Goal: Task Accomplishment & Management: Manage account settings

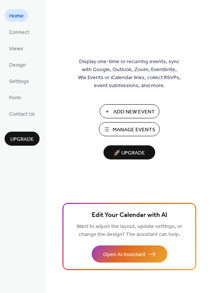
click at [133, 128] on span "Manage Events" at bounding box center [134, 130] width 43 height 8
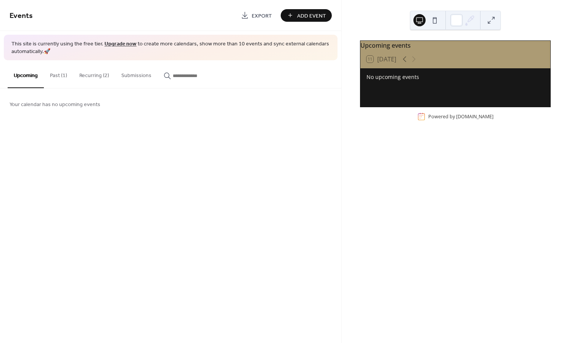
click at [83, 75] on button "Recurring (2)" at bounding box center [94, 73] width 42 height 27
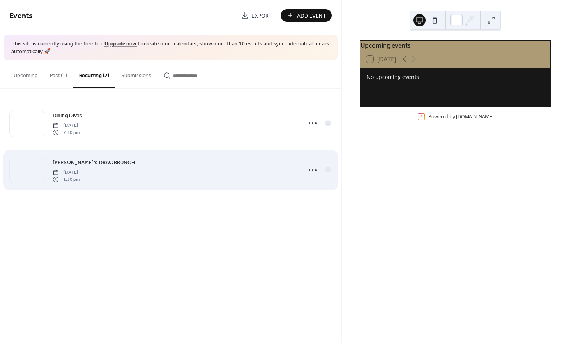
click at [87, 159] on span "[PERSON_NAME]'s DRAG BRUNCH" at bounding box center [94, 163] width 82 height 8
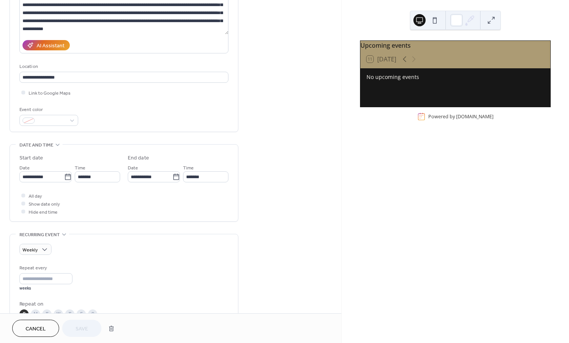
scroll to position [105, 0]
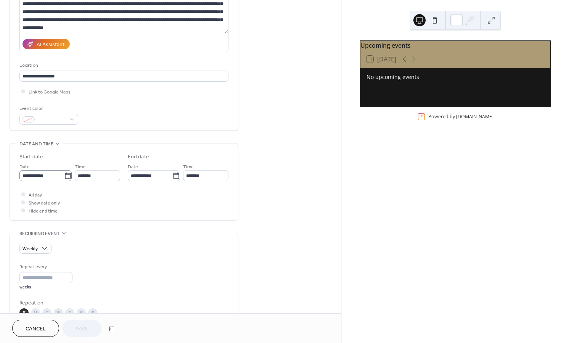
click at [66, 175] on icon at bounding box center [68, 175] width 6 height 6
click at [64, 175] on input "**********" at bounding box center [41, 175] width 45 height 11
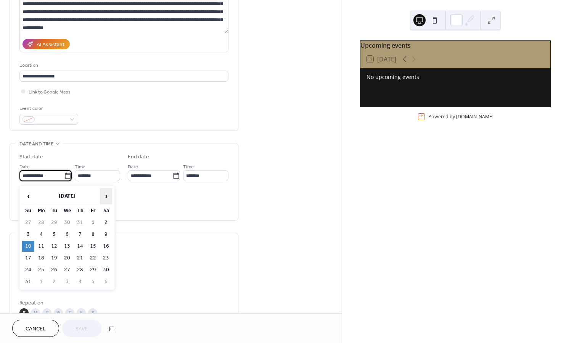
click at [103, 196] on span "›" at bounding box center [105, 195] width 11 height 15
click at [29, 234] on td "7" at bounding box center [28, 234] width 12 height 11
type input "**********"
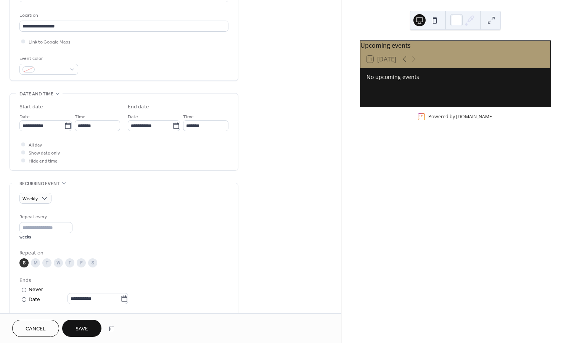
scroll to position [156, 0]
click at [152, 123] on input "**********" at bounding box center [150, 124] width 45 height 11
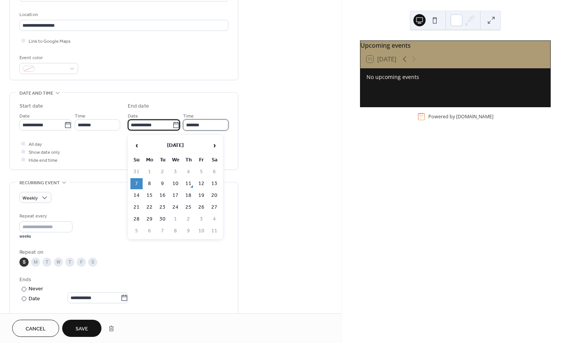
click at [199, 126] on input "*******" at bounding box center [205, 124] width 45 height 11
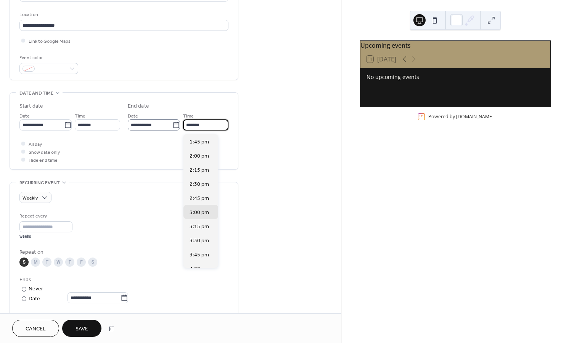
click at [172, 128] on icon at bounding box center [176, 125] width 8 height 8
click at [170, 128] on input "**********" at bounding box center [150, 124] width 45 height 11
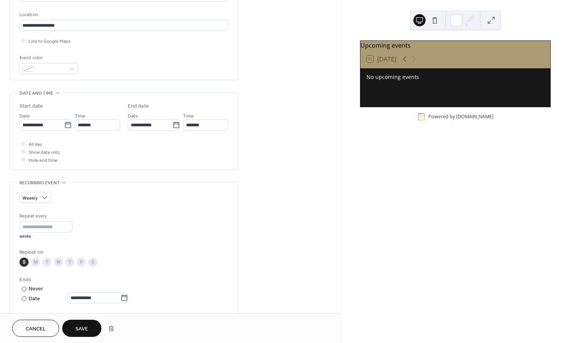
click at [93, 181] on div "**********" at bounding box center [124, 182] width 229 height 592
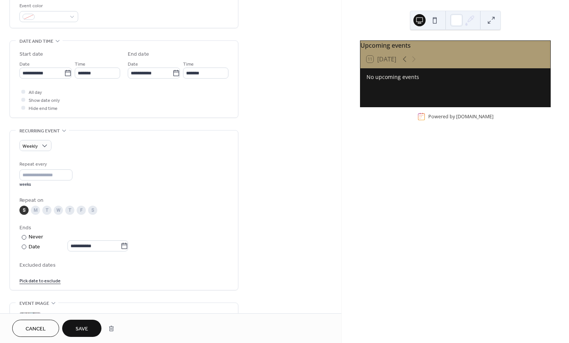
scroll to position [221, 0]
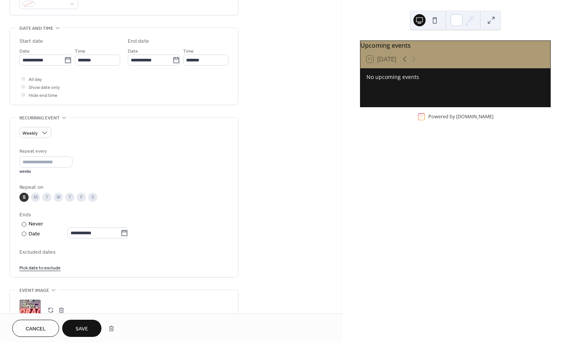
click at [21, 200] on div "S" at bounding box center [23, 196] width 9 height 9
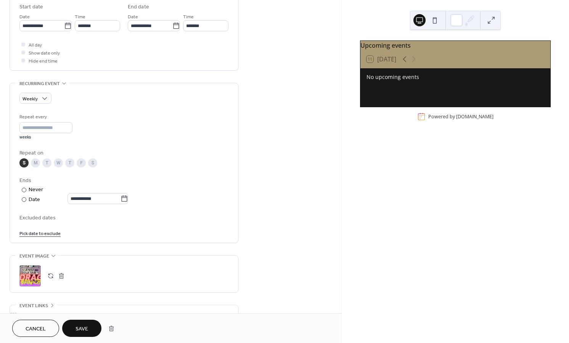
scroll to position [256, 0]
click at [83, 328] on span "Save" at bounding box center [81, 329] width 13 height 8
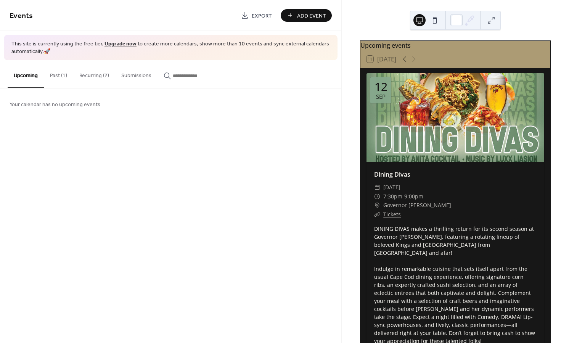
click at [96, 74] on button "Recurring (2)" at bounding box center [94, 73] width 42 height 27
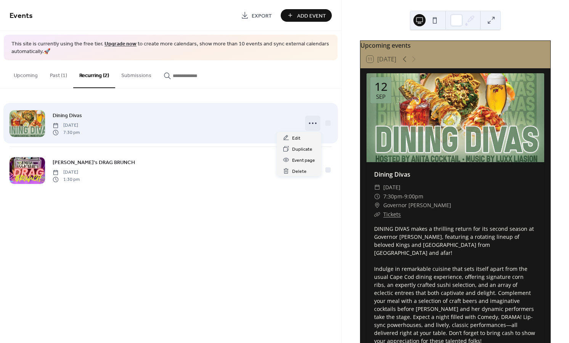
click at [315, 123] on circle at bounding box center [316, 123] width 2 height 2
click at [198, 122] on div "Dining Divas Friday, August 8, 2025 7:30 pm" at bounding box center [175, 123] width 245 height 24
click at [314, 122] on icon at bounding box center [312, 123] width 12 height 12
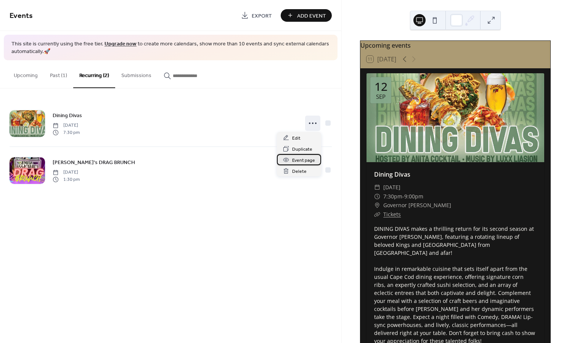
click at [306, 156] on div "Event page" at bounding box center [299, 159] width 44 height 11
drag, startPoint x: 4, startPoint y: 122, endPoint x: 8, endPoint y: 122, distance: 3.8
click at [4, 122] on div "Dining Divas Friday, August 8, 2025 7:30 pm Anita Cocktail's DRAG BRUNCH Sunday…" at bounding box center [170, 146] width 341 height 116
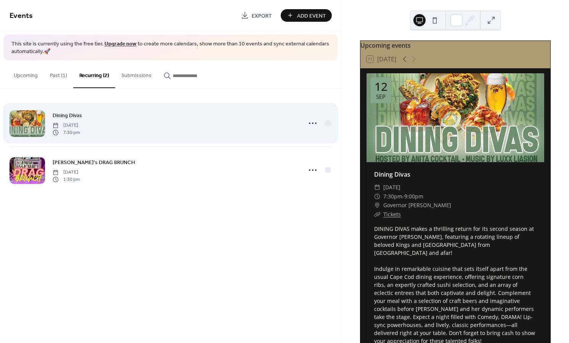
click at [38, 125] on div at bounding box center [27, 123] width 35 height 27
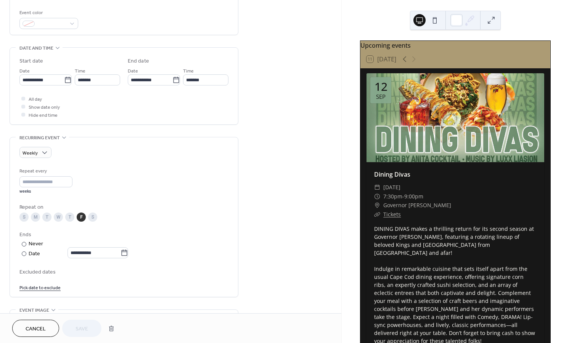
scroll to position [222, 0]
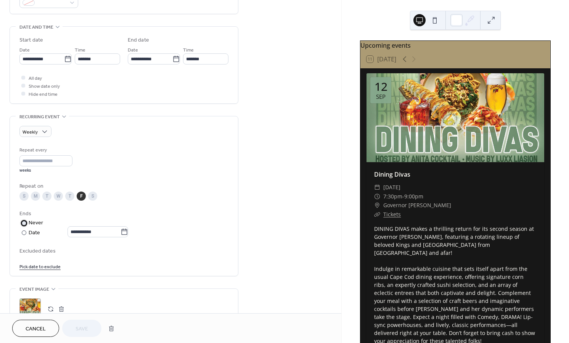
click at [28, 226] on label "​ Never" at bounding box center [74, 223] width 110 height 8
click at [31, 237] on div "Date" at bounding box center [78, 232] width 99 height 9
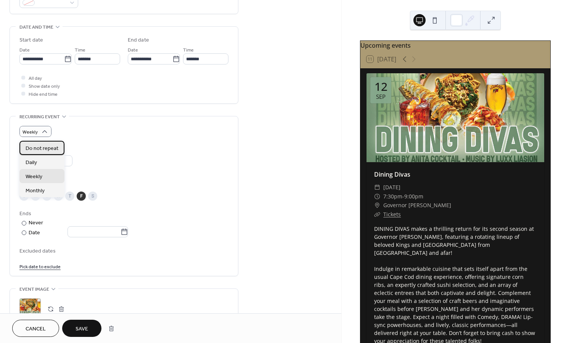
click at [52, 149] on span "Do not repeat" at bounding box center [42, 148] width 33 height 8
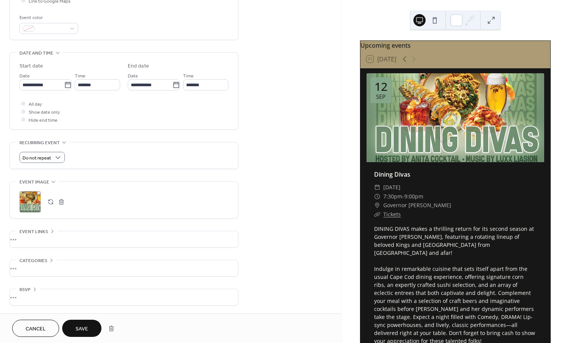
scroll to position [198, 0]
click at [77, 328] on span "Save" at bounding box center [81, 329] width 13 height 8
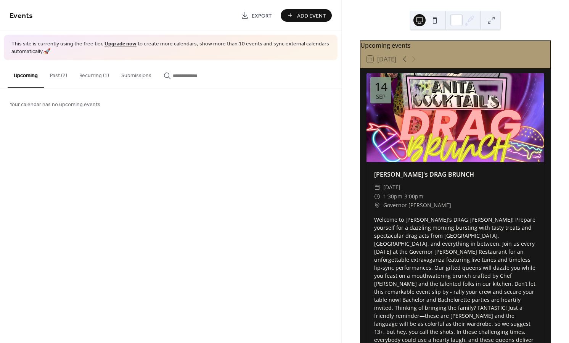
click at [96, 76] on button "Recurring (1)" at bounding box center [94, 73] width 42 height 27
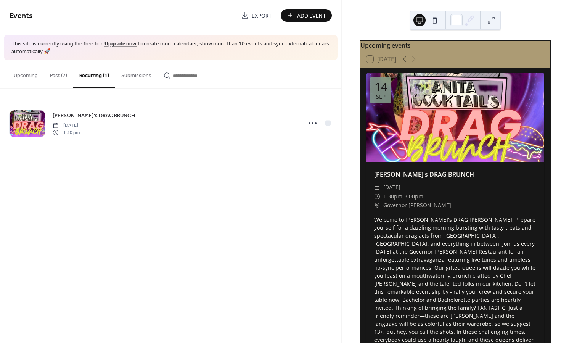
click at [19, 74] on button "Upcoming" at bounding box center [26, 73] width 36 height 27
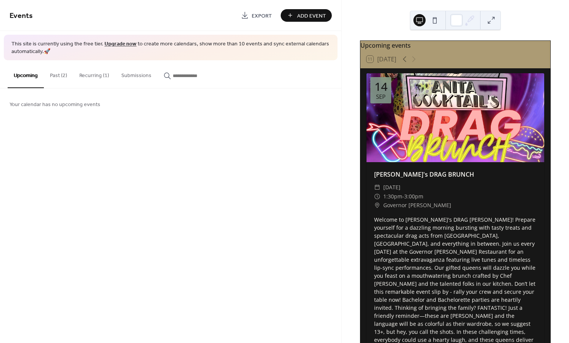
click at [103, 77] on button "Recurring (1)" at bounding box center [94, 73] width 42 height 27
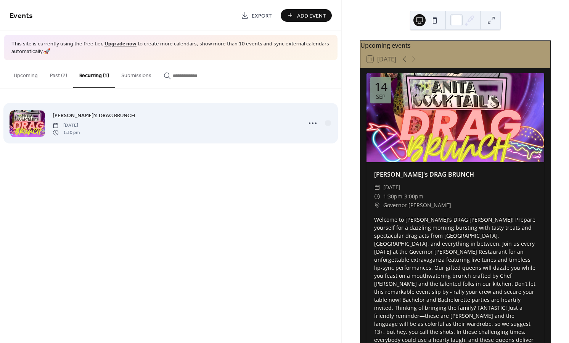
click at [128, 127] on div "Anita Cocktail's DRAG BRUNCH Sunday, September 7, 2025 1:30 pm" at bounding box center [175, 123] width 245 height 24
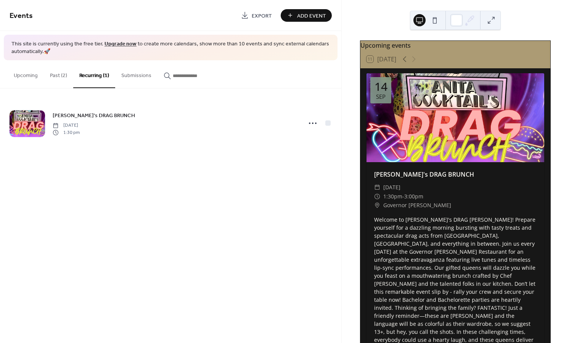
click at [26, 77] on button "Upcoming" at bounding box center [26, 73] width 36 height 27
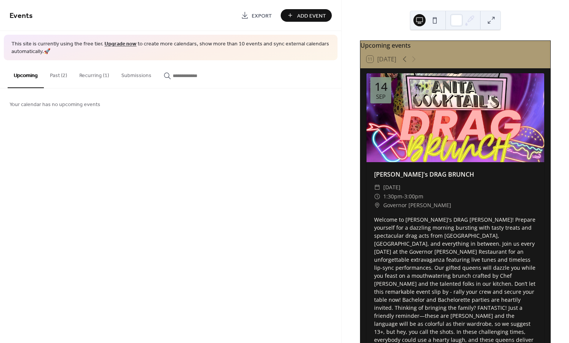
click at [39, 104] on span "Your calendar has no upcoming events" at bounding box center [55, 105] width 91 height 8
click at [85, 75] on button "Recurring (1)" at bounding box center [94, 73] width 42 height 27
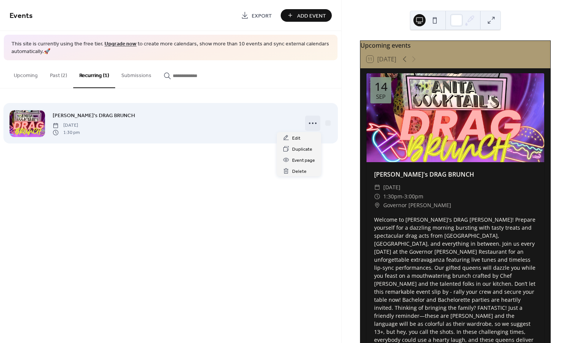
click at [307, 123] on icon at bounding box center [312, 123] width 12 height 12
click at [247, 120] on div "Anita Cocktail's DRAG BRUNCH Sunday, September 7, 2025 1:30 pm" at bounding box center [175, 123] width 245 height 24
click at [21, 124] on div at bounding box center [27, 123] width 35 height 27
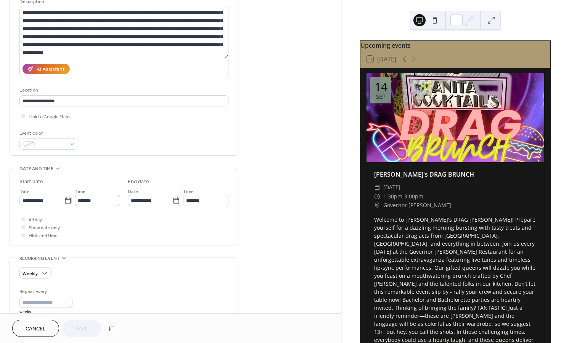
scroll to position [84, 0]
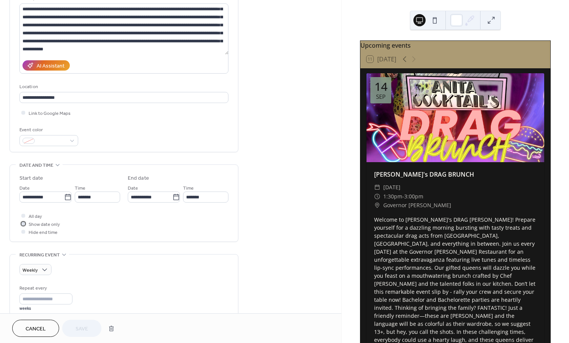
click at [34, 226] on span "Show date only" at bounding box center [44, 224] width 31 height 8
click at [30, 235] on span "Hide end time" at bounding box center [43, 232] width 29 height 8
click at [23, 224] on icon at bounding box center [23, 223] width 2 height 2
click at [22, 232] on div at bounding box center [23, 231] width 4 height 4
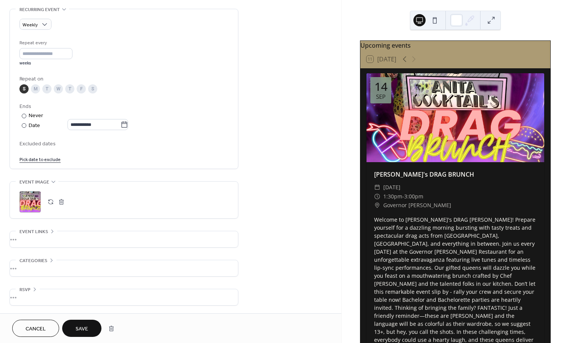
scroll to position [333, 0]
click at [85, 330] on span "Save" at bounding box center [81, 329] width 13 height 8
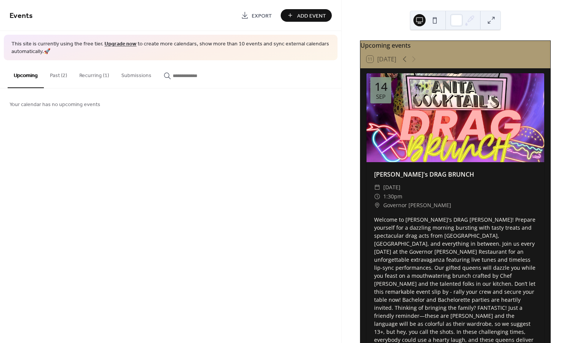
click at [27, 77] on button "Upcoming" at bounding box center [26, 74] width 36 height 28
click at [37, 101] on span "Your calendar has no upcoming events" at bounding box center [55, 105] width 91 height 8
click at [107, 72] on button "Recurring (1)" at bounding box center [94, 73] width 42 height 27
